Goal: Task Accomplishment & Management: Complete application form

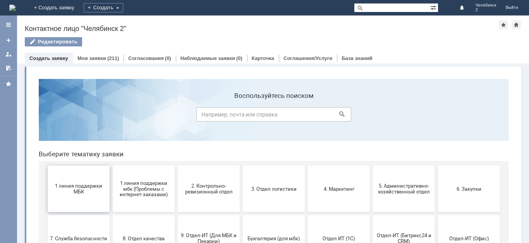
click at [67, 194] on span "1 линия поддержки МБК" at bounding box center [78, 189] width 57 height 12
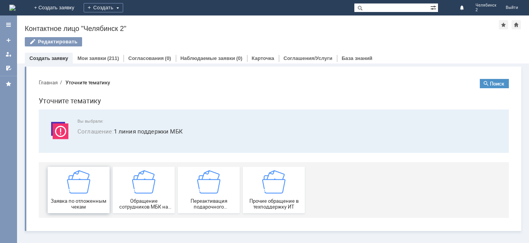
click at [86, 200] on span "Заявка по отложенным чекам" at bounding box center [78, 204] width 57 height 12
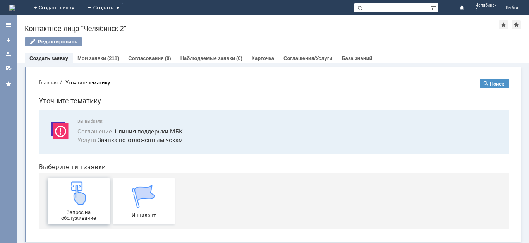
click at [86, 212] on span "Запрос на обслуживание" at bounding box center [78, 216] width 57 height 12
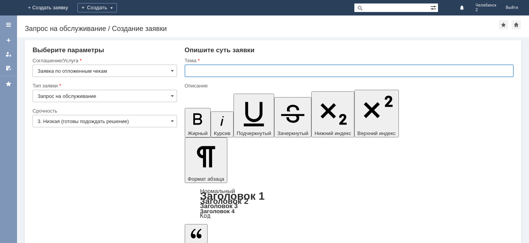
click at [197, 72] on input "text" at bounding box center [349, 71] width 329 height 12
type input "Отложенные чеки"
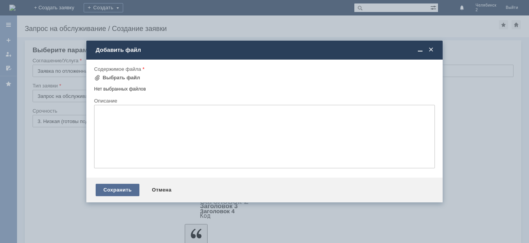
click at [117, 189] on div "Сохранить" at bounding box center [118, 190] width 44 height 12
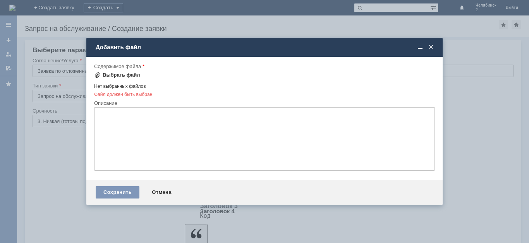
click at [127, 75] on div "Выбрать файл" at bounding box center [122, 75] width 38 height 6
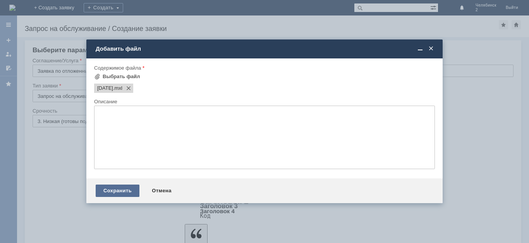
click at [126, 189] on div "Сохранить" at bounding box center [118, 191] width 44 height 12
